Goal: Find specific page/section: Find specific page/section

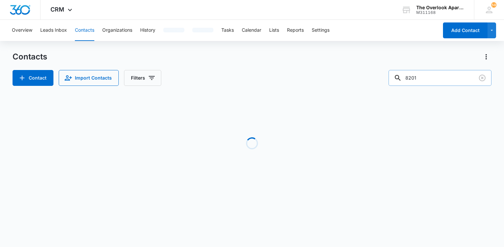
click at [434, 78] on input "8201" at bounding box center [439, 78] width 103 height 16
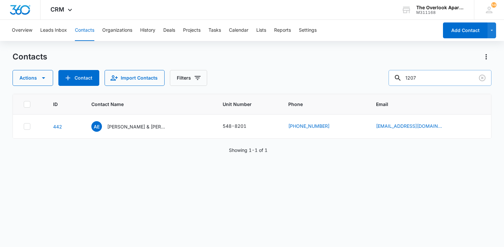
type input "1207"
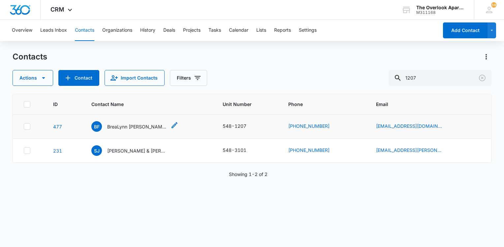
click at [141, 121] on div "BF BreaLynn [PERSON_NAME] & [PERSON_NAME] & [PERSON_NAME]" at bounding box center [128, 126] width 75 height 11
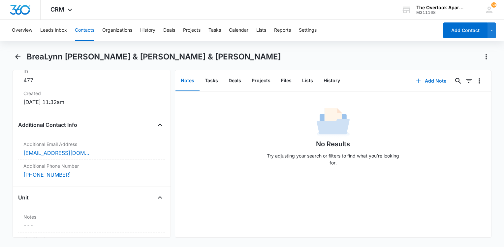
scroll to position [485, 0]
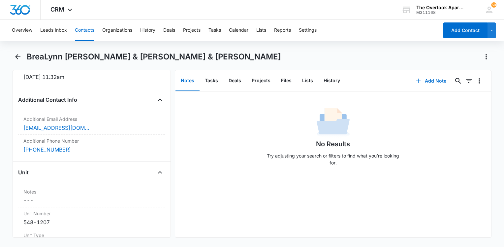
click at [267, 208] on div "No Results Try adjusting your search or filters to find what you’re looking for." at bounding box center [333, 164] width 316 height 146
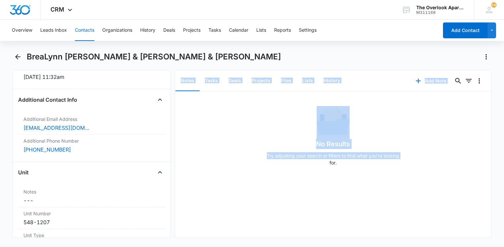
drag, startPoint x: 135, startPoint y: 260, endPoint x: 125, endPoint y: 260, distance: 9.6
click at [125, 246] on html "CRM Apps Reputation Websites Forms CRM Email Social Content Ads Intelligence Fi…" at bounding box center [252, 123] width 504 height 247
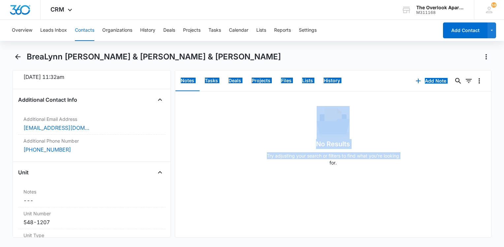
click at [301, 173] on div "No Results Try adjusting your search or filters to find what you’re looking for." at bounding box center [333, 164] width 316 height 146
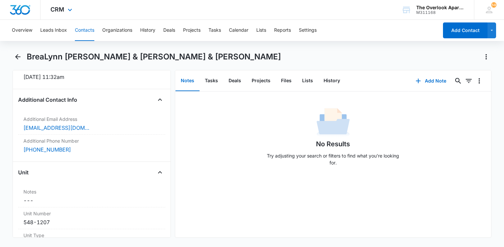
click at [116, 10] on div "CRM Apps Reputation Websites Forms CRM Email Social Content Ads Intelligence Fi…" at bounding box center [252, 10] width 504 height 20
drag, startPoint x: 98, startPoint y: 34, endPoint x: 92, endPoint y: 32, distance: 5.4
click at [96, 34] on div "Overview Leads Inbox Contacts Organizations History Deals Projects Tasks Calend…" at bounding box center [223, 30] width 430 height 21
click at [91, 32] on button "Contacts" at bounding box center [84, 30] width 19 height 21
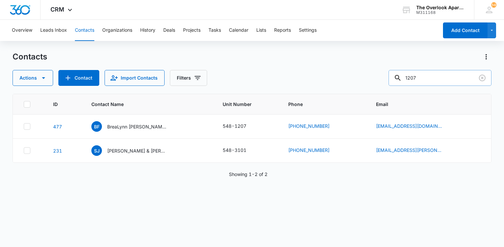
click at [438, 80] on input "1207" at bounding box center [439, 78] width 103 height 16
type input "1306"
